Goal: Navigation & Orientation: Find specific page/section

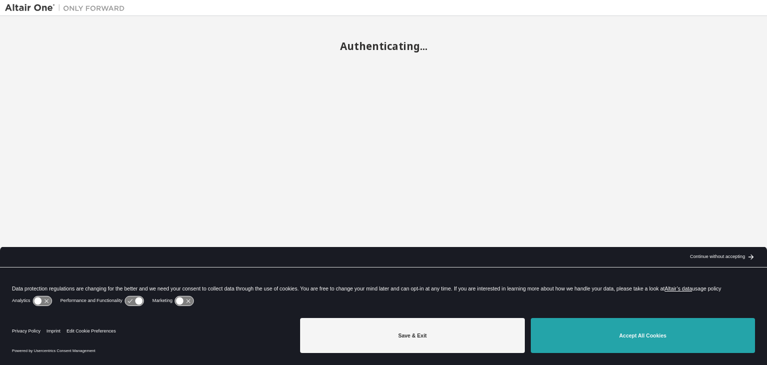
click at [588, 334] on button "Accept All Cookies" at bounding box center [643, 335] width 224 height 35
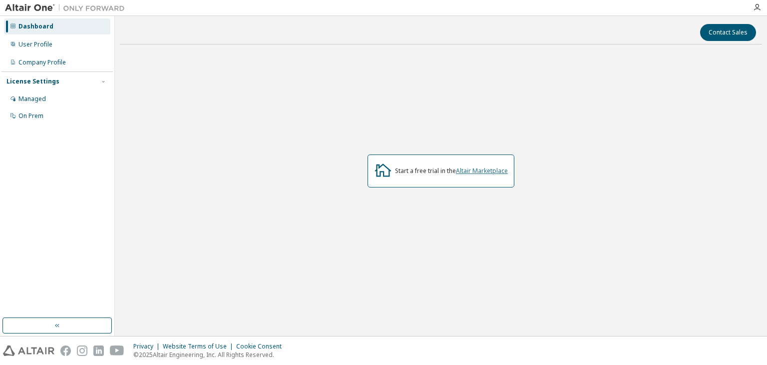
click at [482, 171] on link "Altair Marketplace" at bounding box center [482, 170] width 52 height 8
